Goal: Task Accomplishment & Management: Complete application form

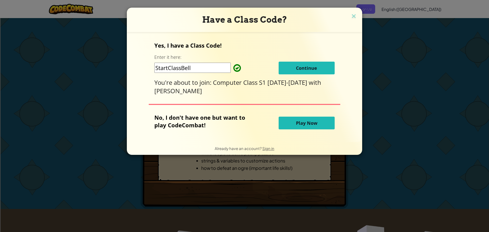
click at [292, 69] on button "Continue" at bounding box center [306, 68] width 56 height 13
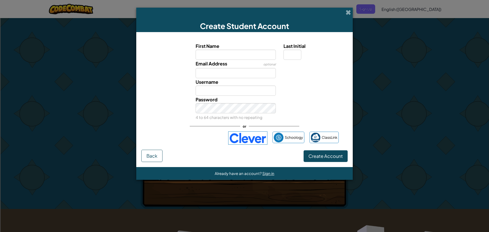
click at [345, 12] on div "Create Student Account" at bounding box center [244, 20] width 216 height 24
click at [345, 11] on div "Create Student Account" at bounding box center [244, 20] width 216 height 24
click at [346, 11] on span at bounding box center [347, 12] width 5 height 5
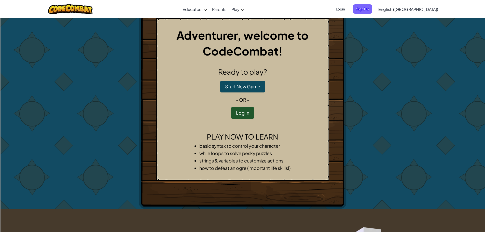
click at [348, 6] on span "Login" at bounding box center [340, 8] width 15 height 9
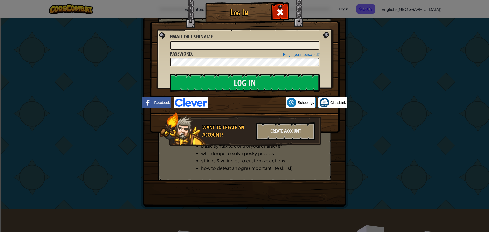
click at [201, 101] on img at bounding box center [191, 102] width 34 height 11
